Goal: Task Accomplishment & Management: Use online tool/utility

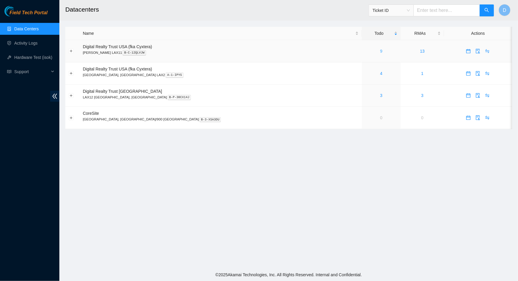
click at [381, 51] on link "9" at bounding box center [382, 51] width 2 height 5
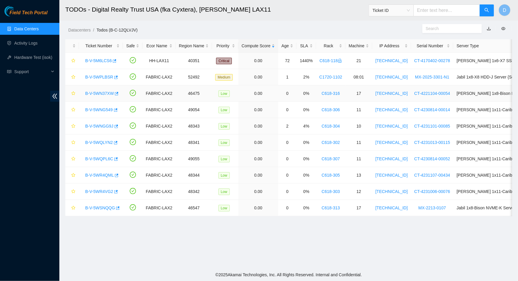
click at [93, 93] on link "B-V-5WN37XW" at bounding box center [99, 93] width 29 height 5
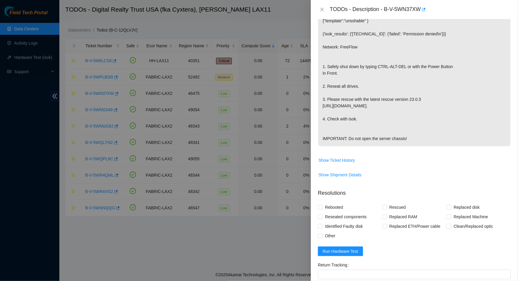
scroll to position [186, 0]
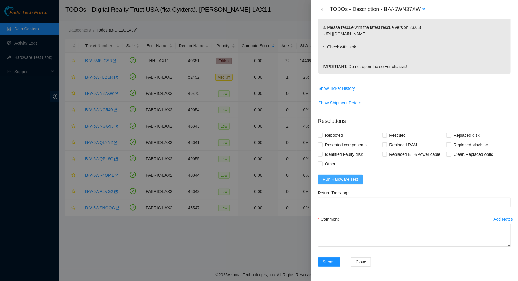
click at [341, 178] on span "Run Hardware Test" at bounding box center [341, 179] width 36 height 7
click at [342, 177] on span "Run Hardware Test" at bounding box center [341, 179] width 36 height 7
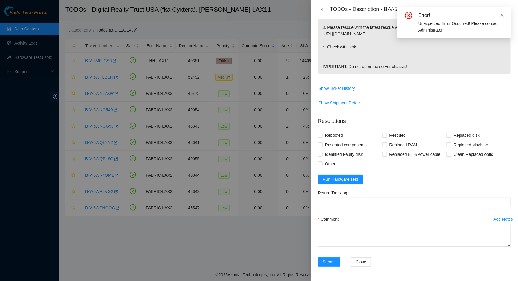
click at [324, 8] on icon "close" at bounding box center [322, 9] width 5 height 5
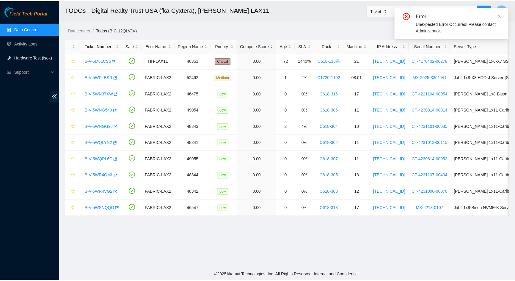
scroll to position [110, 0]
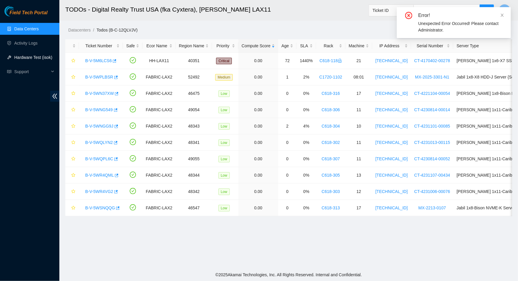
click at [29, 58] on link "Hardware Test (isok)" at bounding box center [33, 57] width 38 height 5
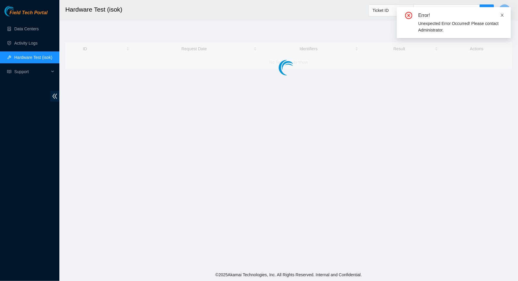
click at [502, 13] on icon "close" at bounding box center [503, 15] width 4 height 4
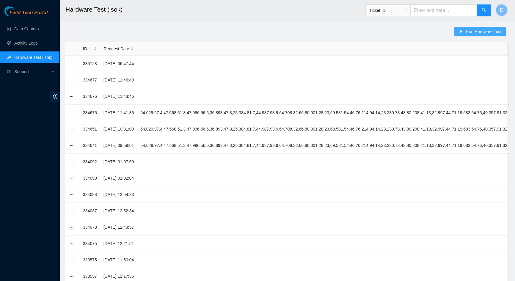
click at [472, 31] on span "Run Hardware Test" at bounding box center [483, 31] width 36 height 7
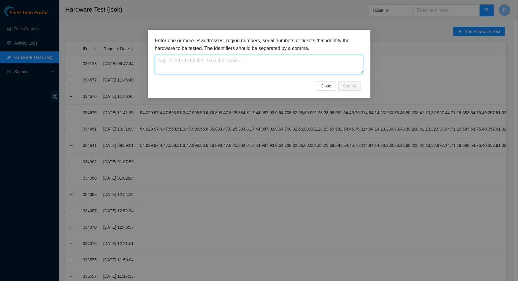
click at [249, 71] on textarea at bounding box center [259, 64] width 209 height 19
type textarea "2.16.76.172"
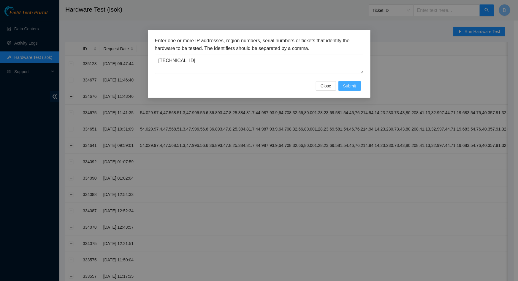
click at [356, 86] on span "Submit" at bounding box center [349, 86] width 13 height 7
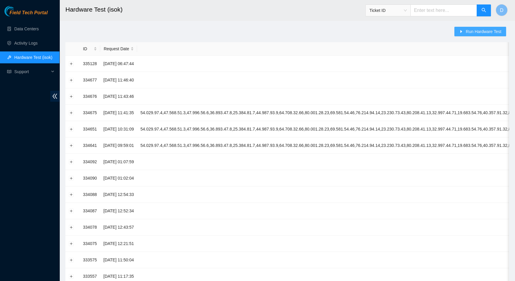
click at [481, 32] on span "Run Hardware Test" at bounding box center [483, 31] width 36 height 7
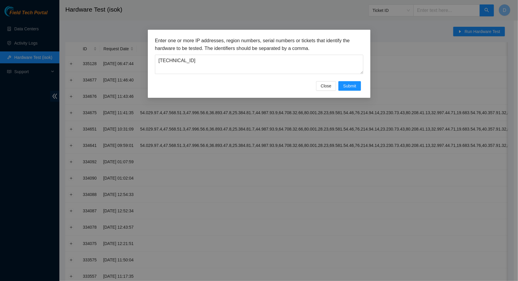
click at [352, 88] on span "Submit" at bounding box center [349, 86] width 13 height 7
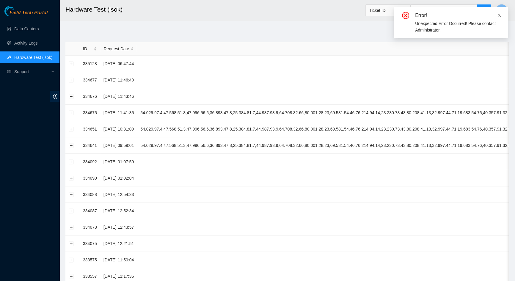
click at [500, 15] on icon "close" at bounding box center [499, 15] width 4 height 4
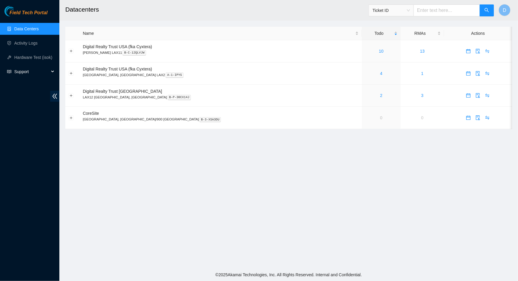
click at [42, 75] on span "Support" at bounding box center [31, 72] width 35 height 12
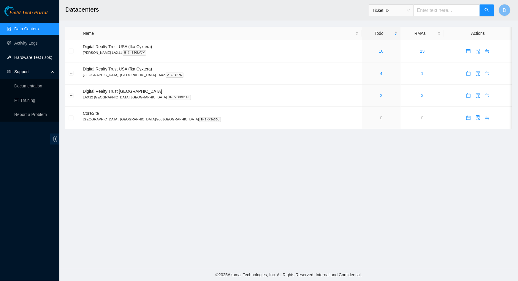
click at [34, 58] on link "Hardware Test (isok)" at bounding box center [33, 57] width 38 height 5
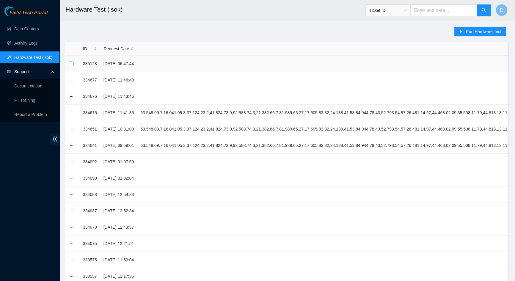
click at [72, 63] on button "Expand row" at bounding box center [71, 63] width 5 height 5
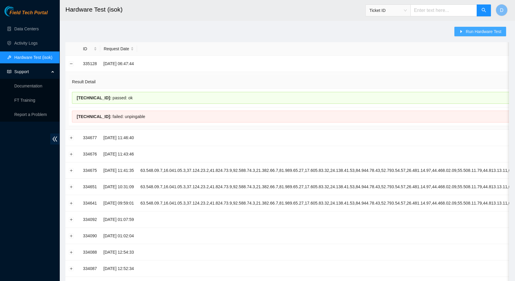
click at [472, 30] on span "Run Hardware Test" at bounding box center [483, 31] width 36 height 7
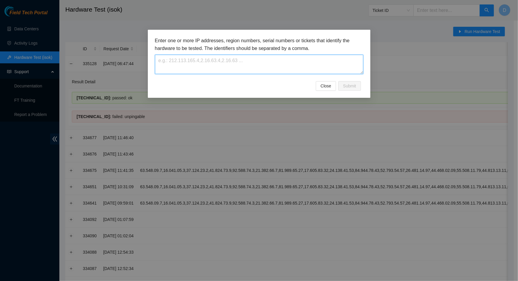
click at [242, 56] on textarea at bounding box center [259, 64] width 209 height 19
paste textarea "2.16.76.172 unpingable 2.16.76.181 unpingable"
drag, startPoint x: 212, startPoint y: 67, endPoint x: 181, endPoint y: 70, distance: 30.4
click at [181, 70] on textarea "2.16.76.172 unpingable 2.16.76.181 unpingable" at bounding box center [259, 64] width 209 height 19
drag, startPoint x: 212, startPoint y: 62, endPoint x: 182, endPoint y: 62, distance: 30.0
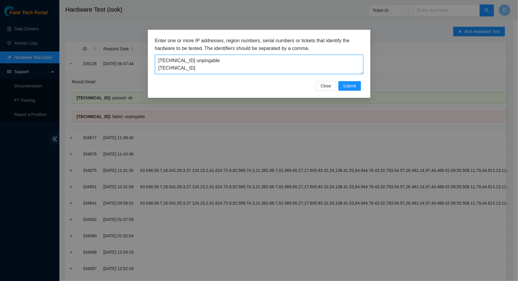
click at [182, 62] on textarea "2.16.76.172 unpingable 2.16.76.181" at bounding box center [259, 64] width 209 height 19
click at [159, 69] on textarea "2.16.76.172 2.16.76.181" at bounding box center [259, 64] width 209 height 19
type textarea "2.16.76.172,2.16.76.181"
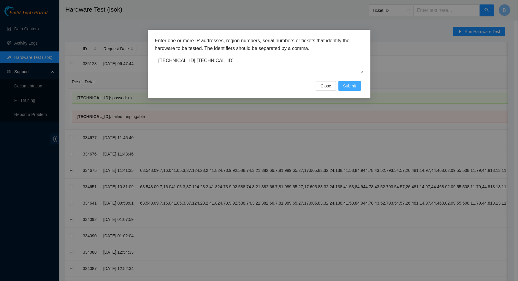
click at [350, 88] on span "Submit" at bounding box center [349, 86] width 13 height 7
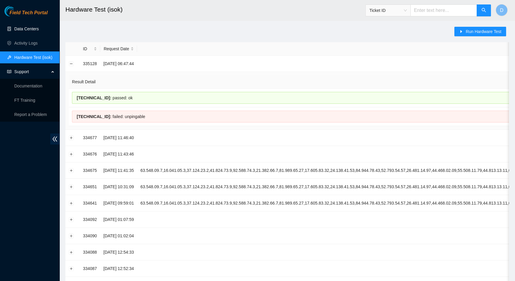
click at [31, 28] on link "Data Centers" at bounding box center [26, 28] width 24 height 5
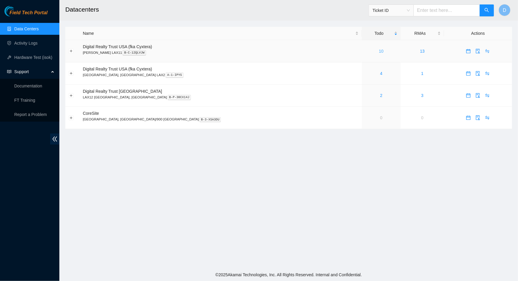
click at [379, 51] on link "10" at bounding box center [381, 51] width 5 height 5
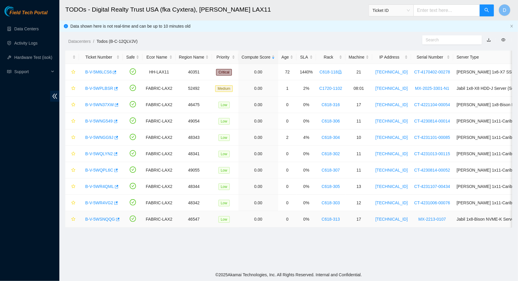
click at [92, 218] on link "B-V-5WSNQQG" at bounding box center [100, 219] width 30 height 5
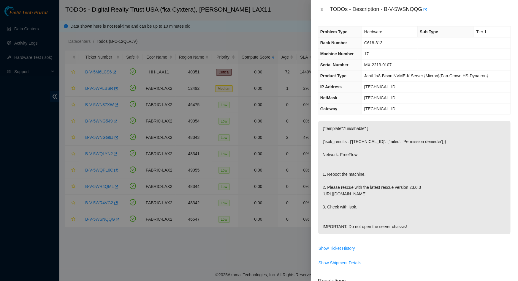
click at [321, 9] on icon "close" at bounding box center [322, 9] width 5 height 5
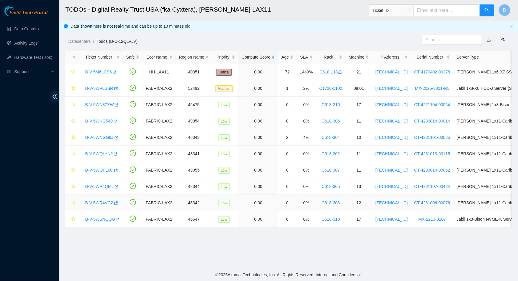
click at [100, 201] on link "B-V-5WR4VG2" at bounding box center [99, 202] width 28 height 5
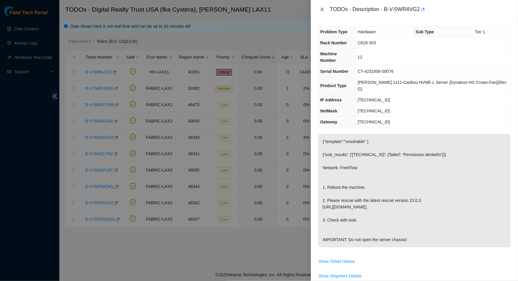
click at [322, 9] on icon "close" at bounding box center [322, 10] width 3 height 4
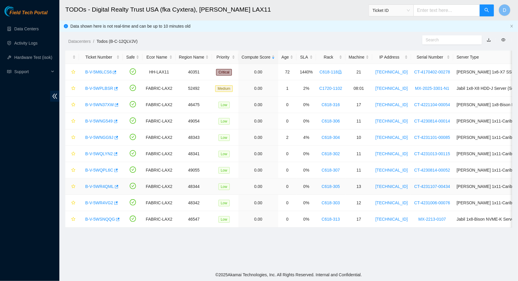
click at [101, 184] on link "B-V-5WR4QML" at bounding box center [99, 186] width 29 height 5
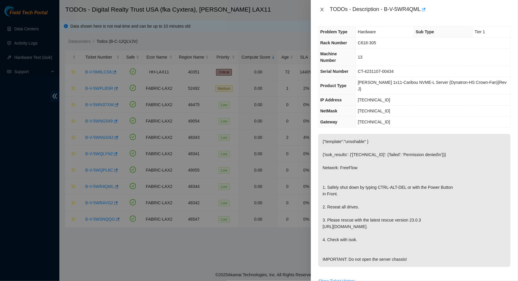
click at [322, 11] on icon "close" at bounding box center [322, 9] width 5 height 5
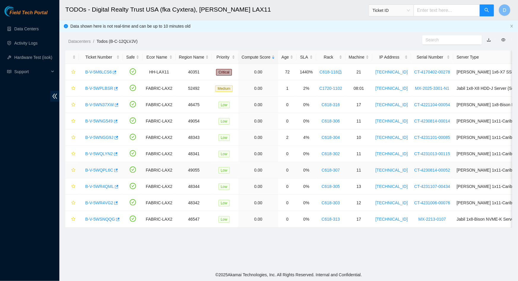
click at [103, 168] on link "B-V-5WQPL6C" at bounding box center [99, 170] width 28 height 5
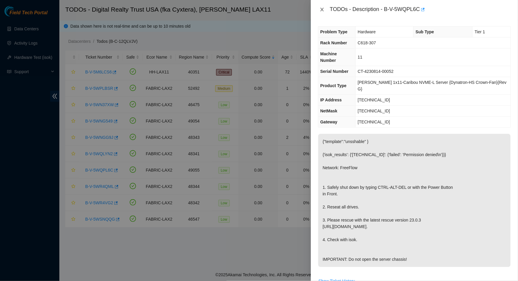
click at [322, 10] on icon "close" at bounding box center [322, 10] width 3 height 4
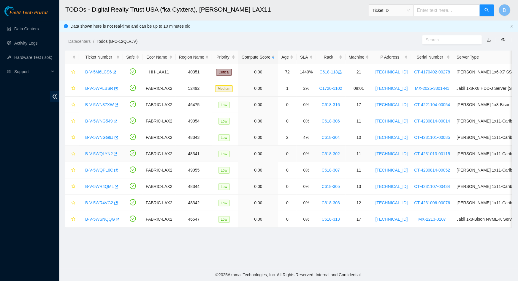
click at [95, 152] on link "B-V-5WQLYN2" at bounding box center [99, 153] width 28 height 5
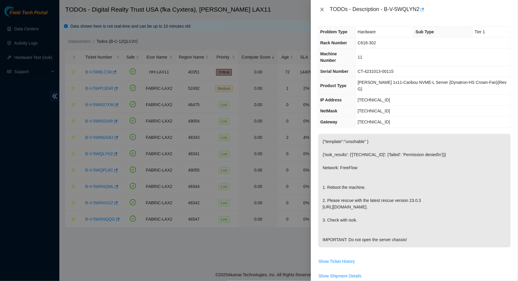
click at [320, 10] on icon "close" at bounding box center [322, 9] width 5 height 5
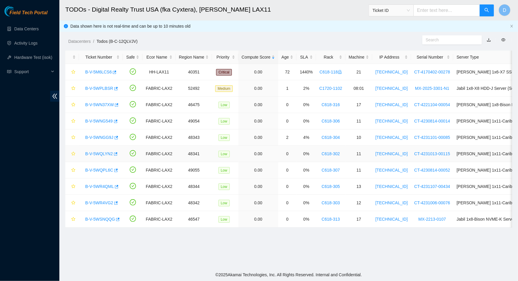
click at [102, 154] on link "B-V-5WQLYN2" at bounding box center [99, 153] width 28 height 5
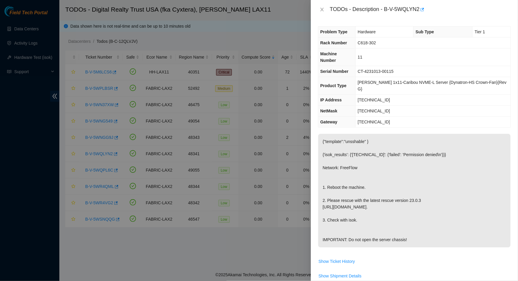
click at [321, 12] on div "TODOs - Description - B-V-5WQLYN2" at bounding box center [414, 10] width 193 height 10
click at [323, 8] on icon "close" at bounding box center [322, 9] width 5 height 5
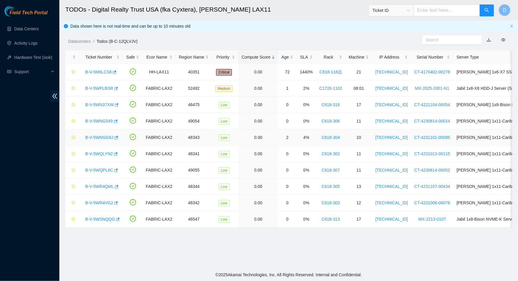
drag, startPoint x: 99, startPoint y: 136, endPoint x: 113, endPoint y: 129, distance: 15.8
click at [100, 136] on link "B-V-5WNGG9J" at bounding box center [99, 137] width 28 height 5
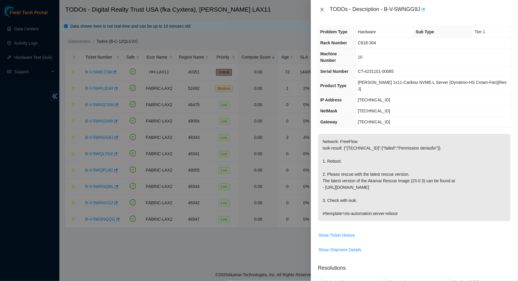
click at [324, 9] on icon "close" at bounding box center [322, 9] width 5 height 5
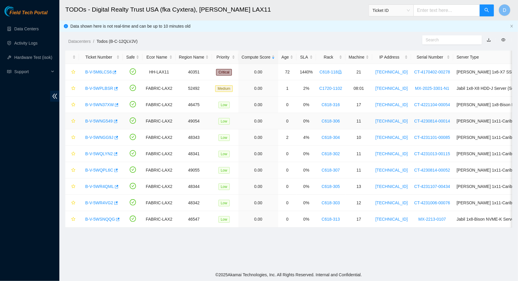
click at [92, 119] on link "B-V-5WNG549" at bounding box center [99, 121] width 28 height 5
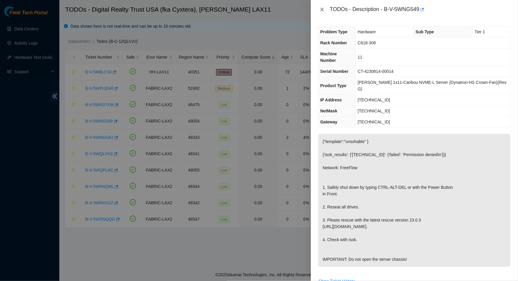
click at [322, 9] on icon "close" at bounding box center [322, 10] width 3 height 4
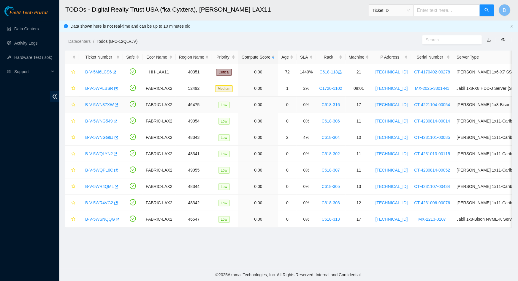
click at [97, 105] on link "B-V-5WN37XW" at bounding box center [99, 104] width 29 height 5
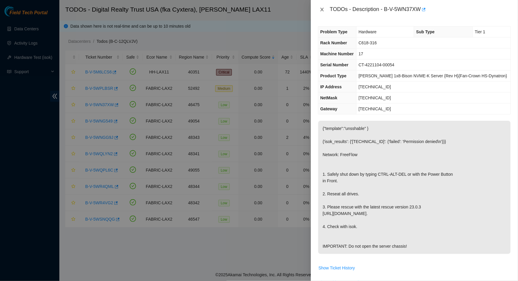
click at [323, 11] on icon "close" at bounding box center [322, 9] width 5 height 5
